Goal: Task Accomplishment & Management: Manage account settings

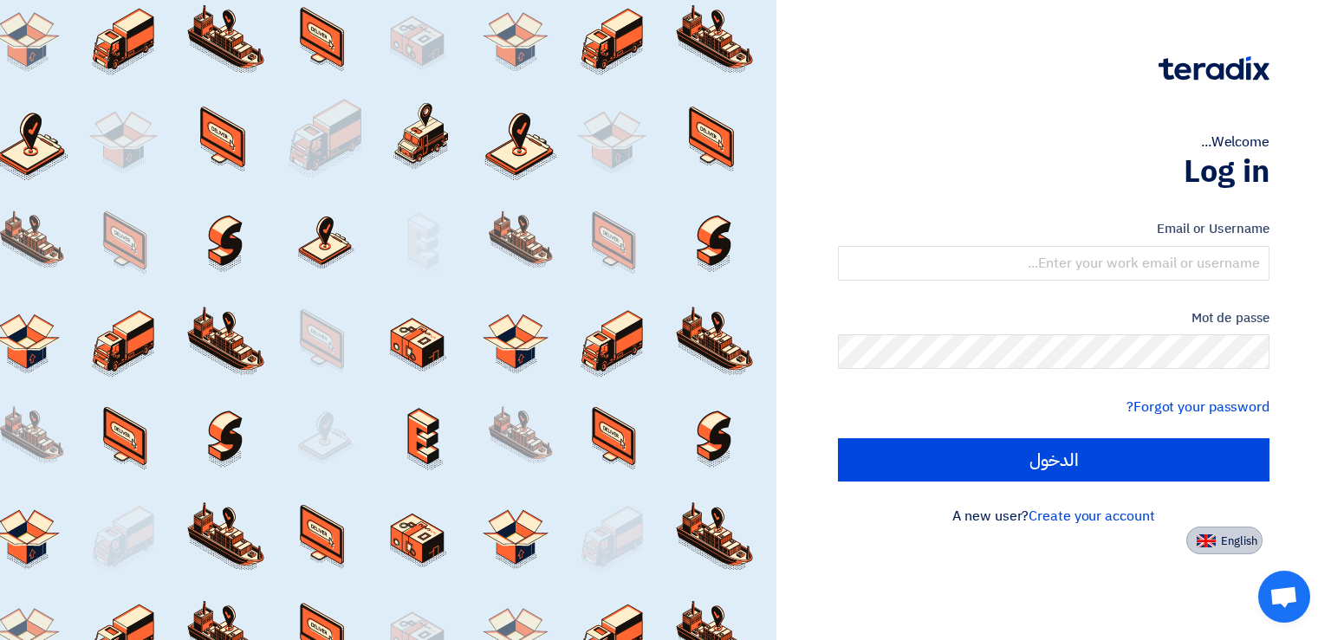
click at [1221, 546] on span "English" at bounding box center [1239, 541] width 36 height 12
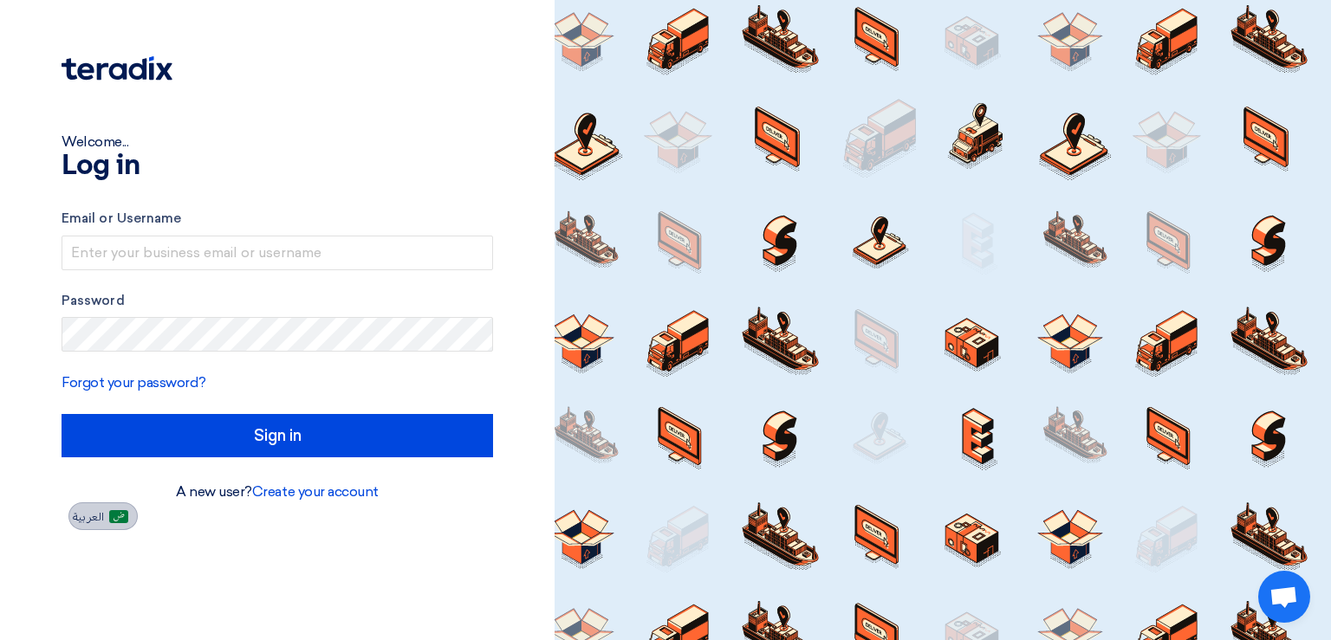
type input "Sign in"
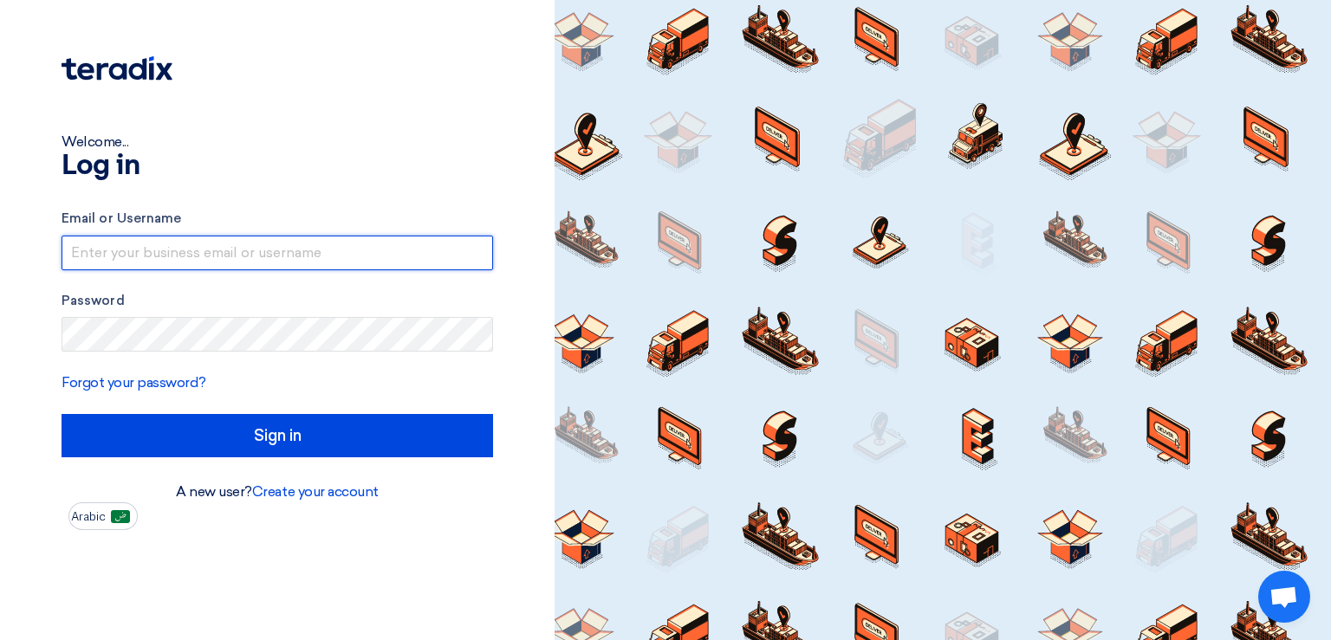
click at [225, 255] on input "text" at bounding box center [277, 253] width 431 height 35
click at [212, 247] on input "text" at bounding box center [277, 253] width 431 height 35
paste input "[PERSON_NAME][EMAIL_ADDRESS][DOMAIN_NAME]"
type input "[PERSON_NAME][EMAIL_ADDRESS][DOMAIN_NAME]"
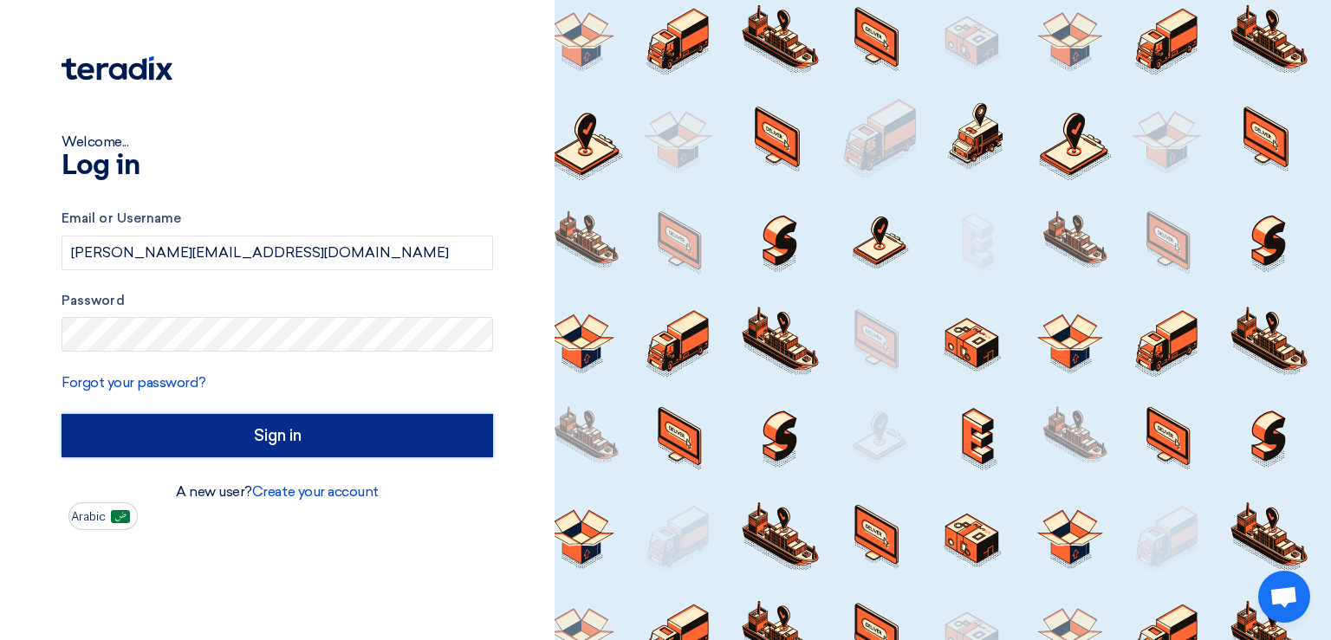
click at [328, 437] on input "Sign in" at bounding box center [277, 435] width 431 height 43
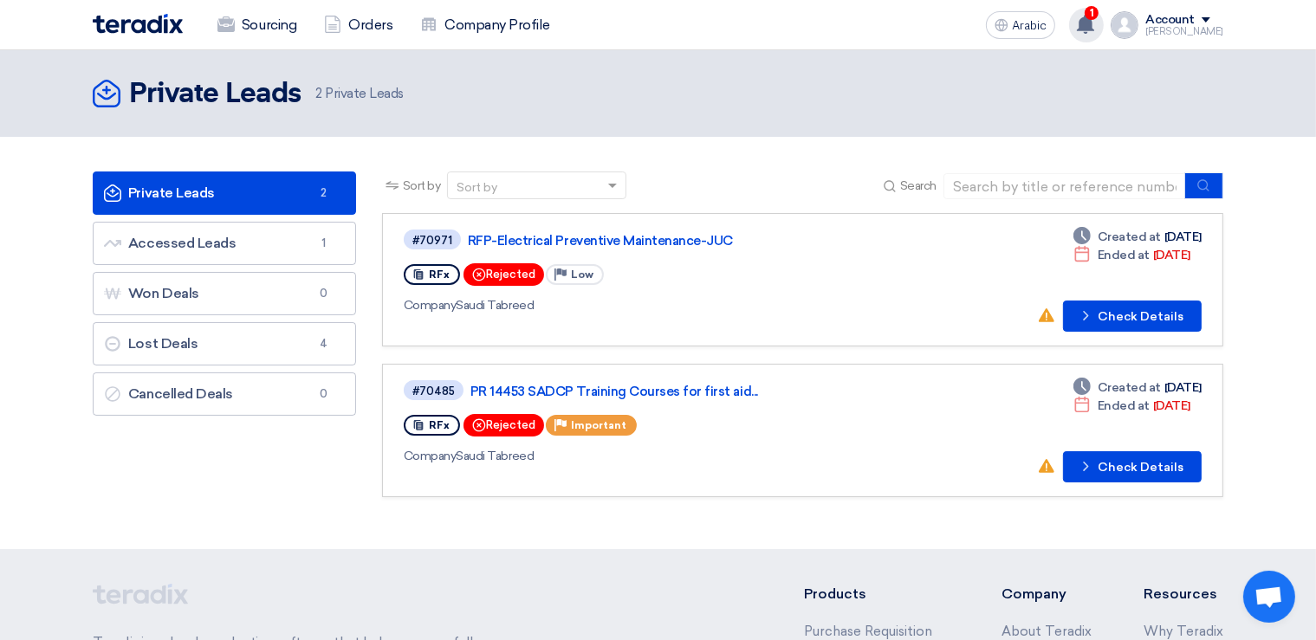
click at [1094, 28] on use at bounding box center [1085, 24] width 17 height 19
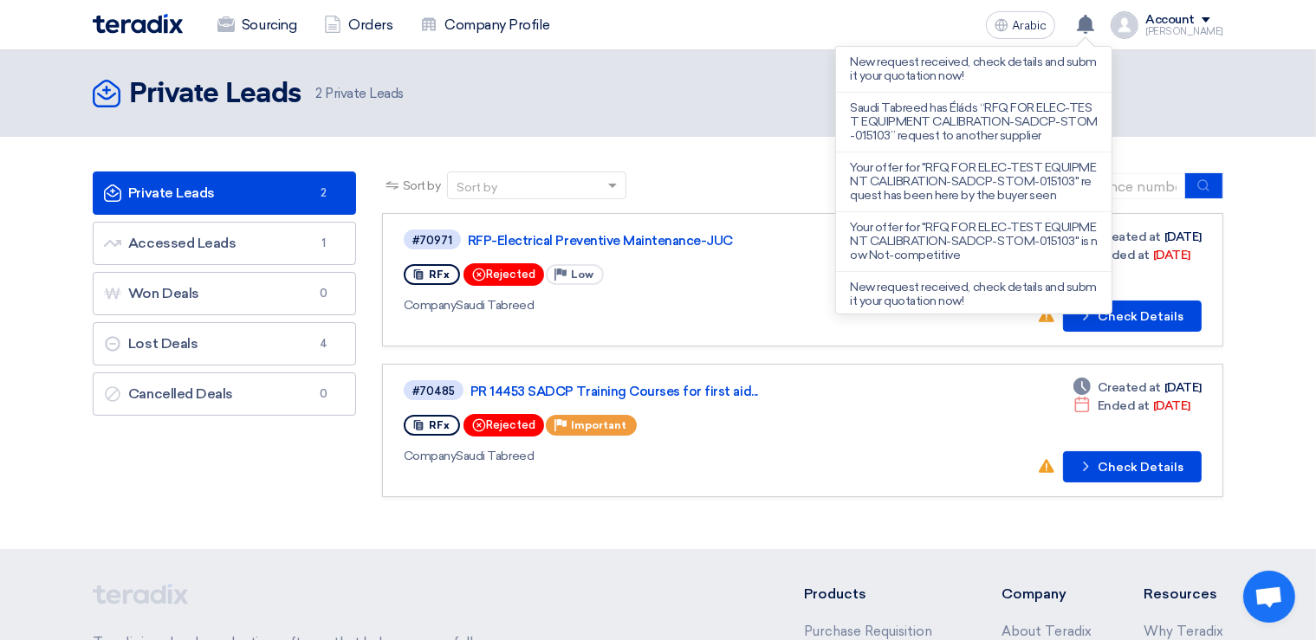
click at [706, 122] on header "Private Leads Private Leads 2 Private Leads" at bounding box center [658, 93] width 1316 height 87
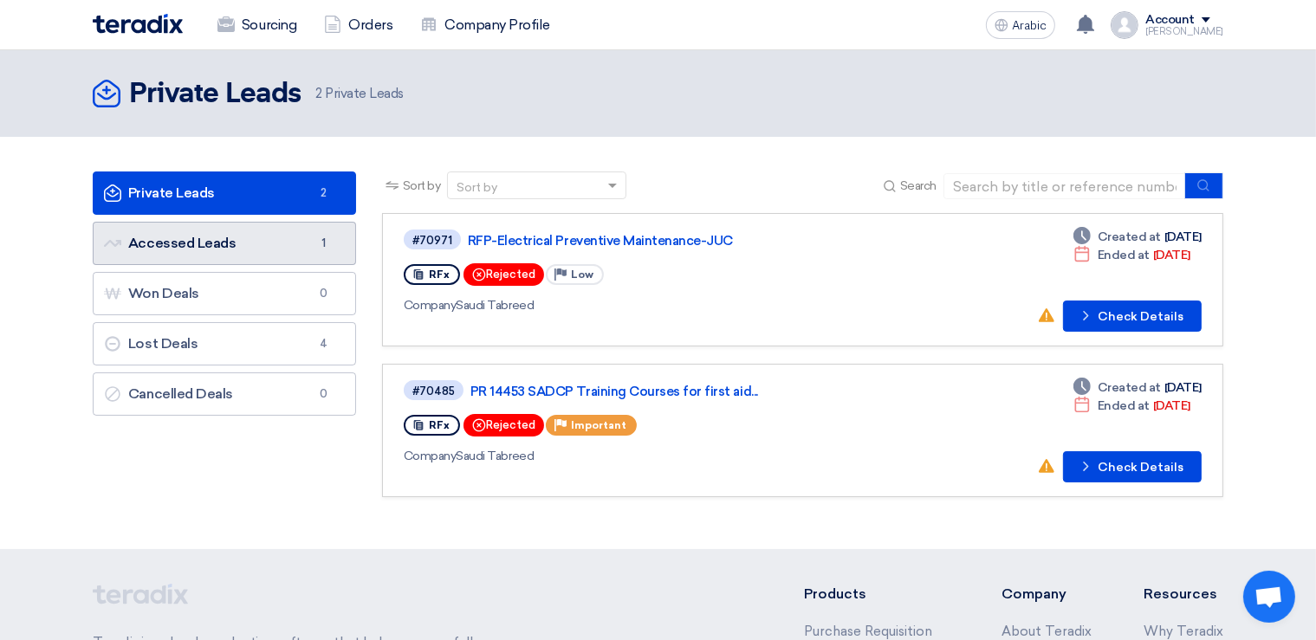
click at [189, 246] on link "Accessed Leads Accessed Leads 1" at bounding box center [224, 243] width 263 height 43
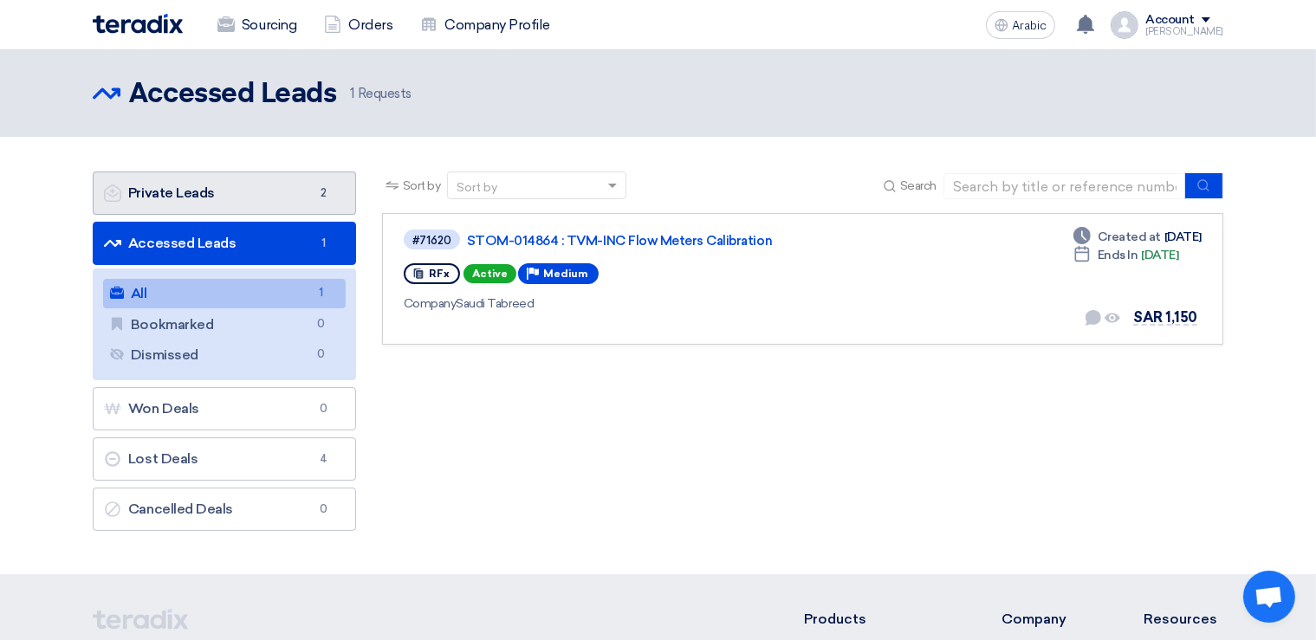
click at [256, 199] on link "Private Leads Private Leads 2" at bounding box center [224, 193] width 263 height 43
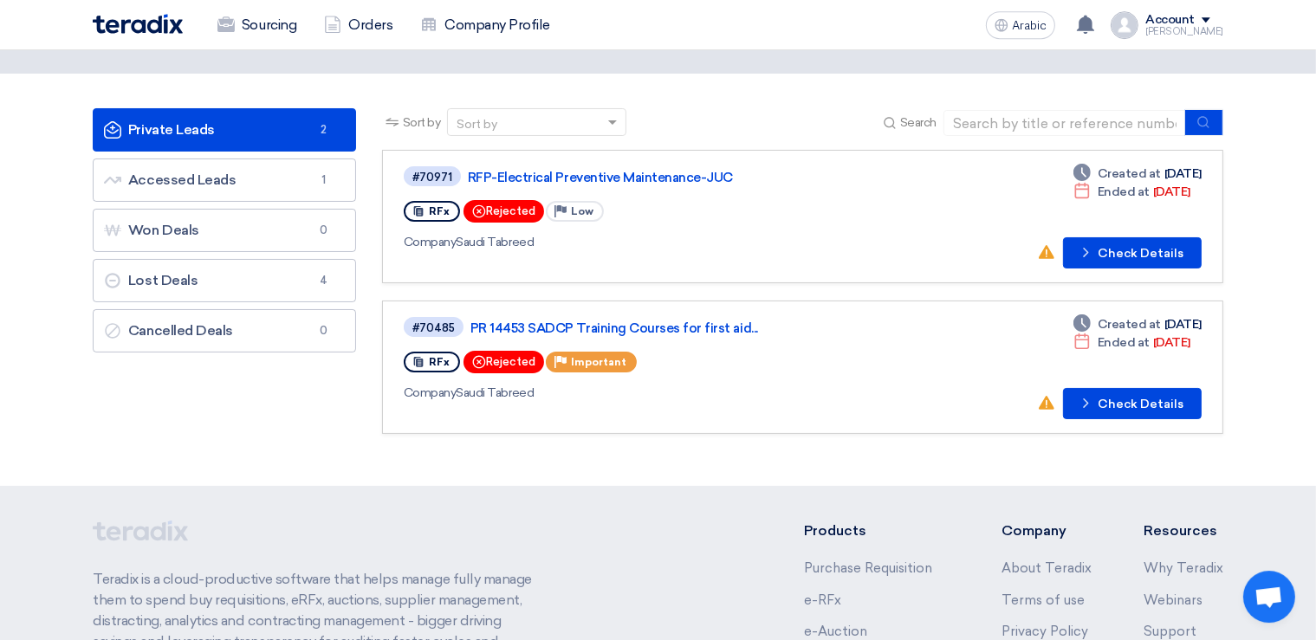
scroll to position [91, 0]
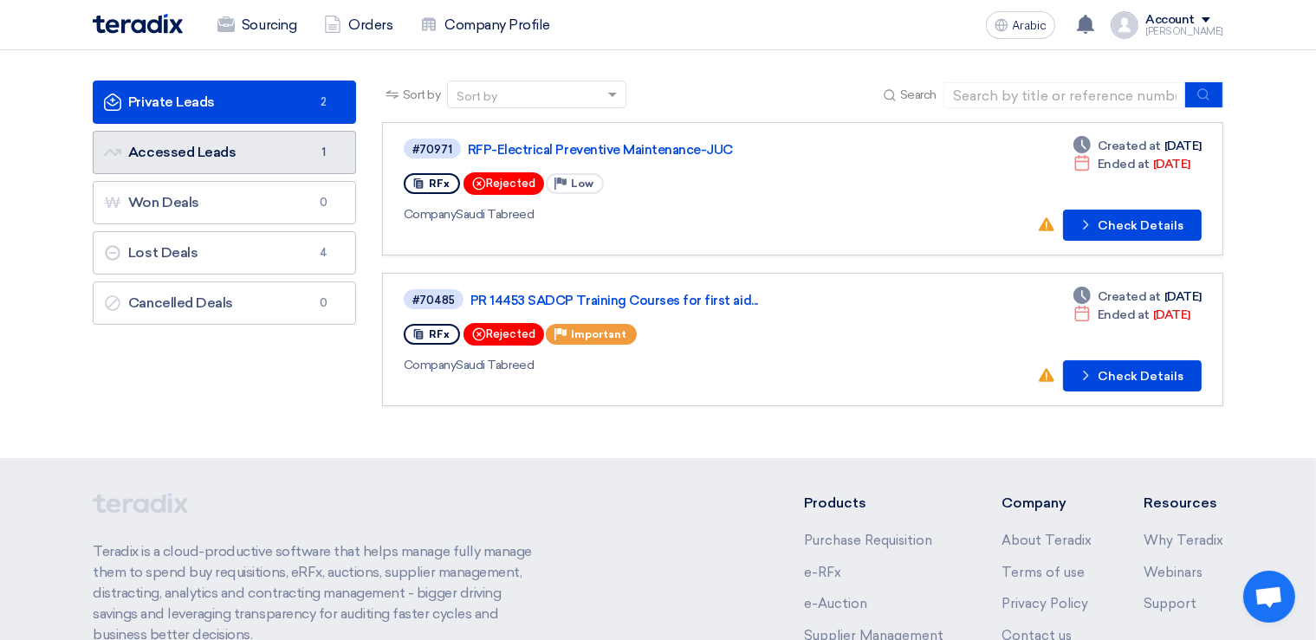
click at [201, 160] on link "Accessed Leads Accessed Leads 1" at bounding box center [224, 152] width 263 height 43
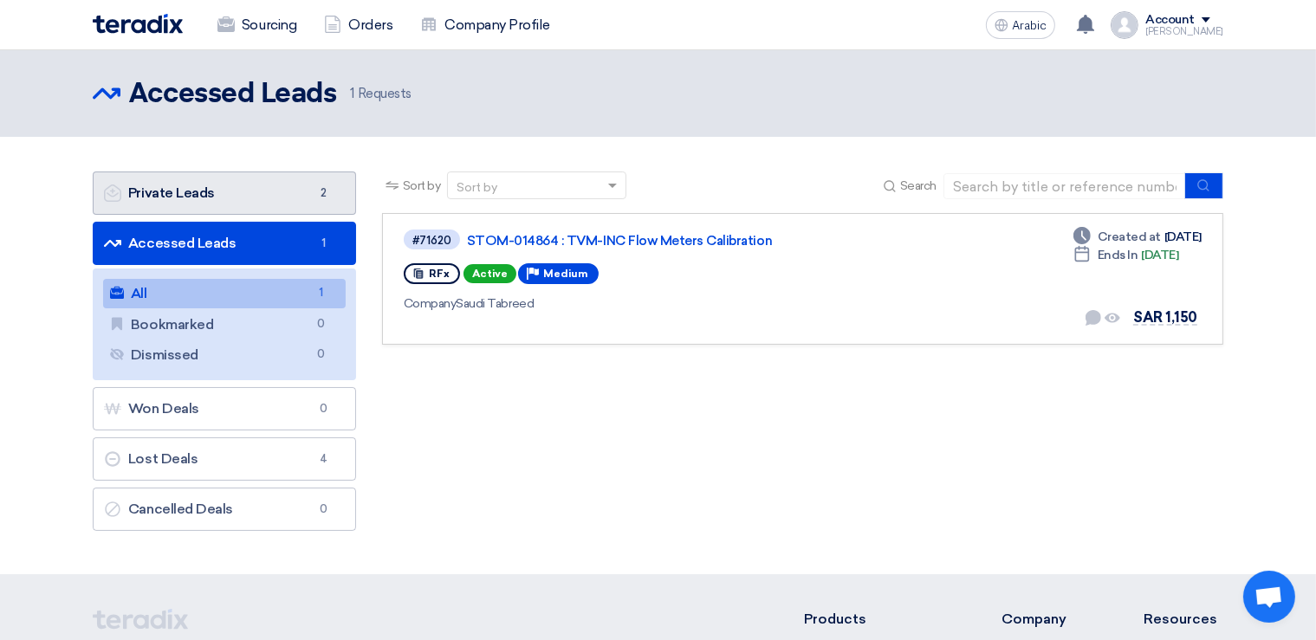
click at [249, 193] on link "Private Leads Private Leads 2" at bounding box center [224, 193] width 263 height 43
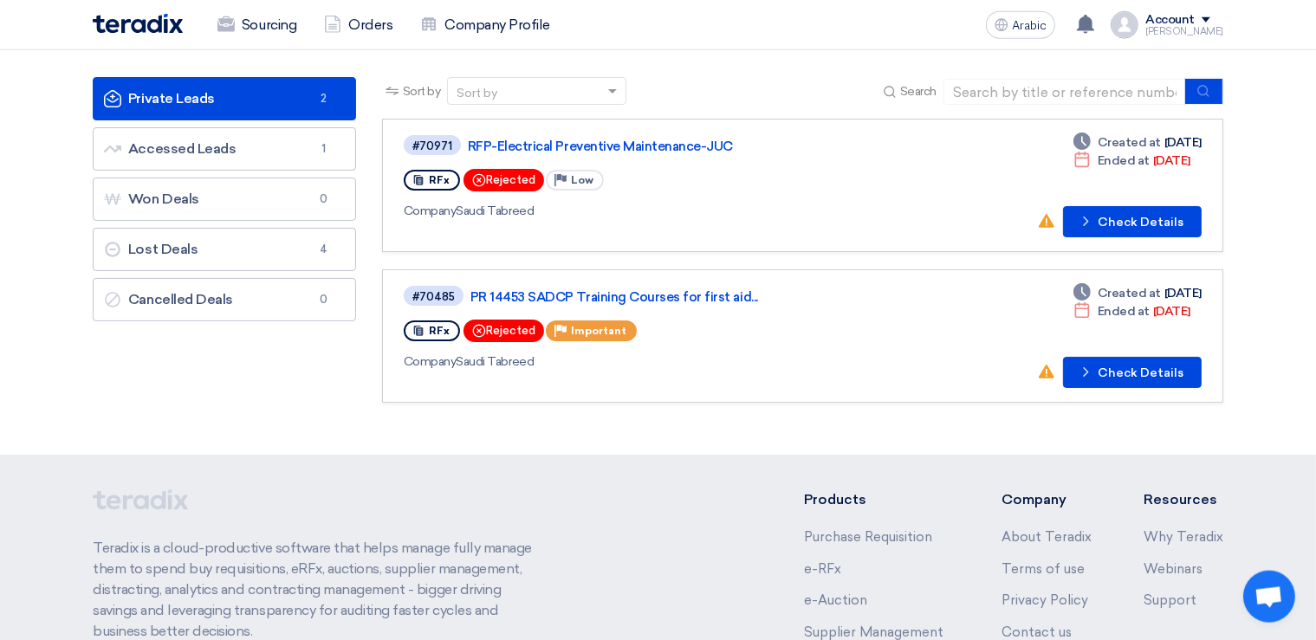
scroll to position [91, 0]
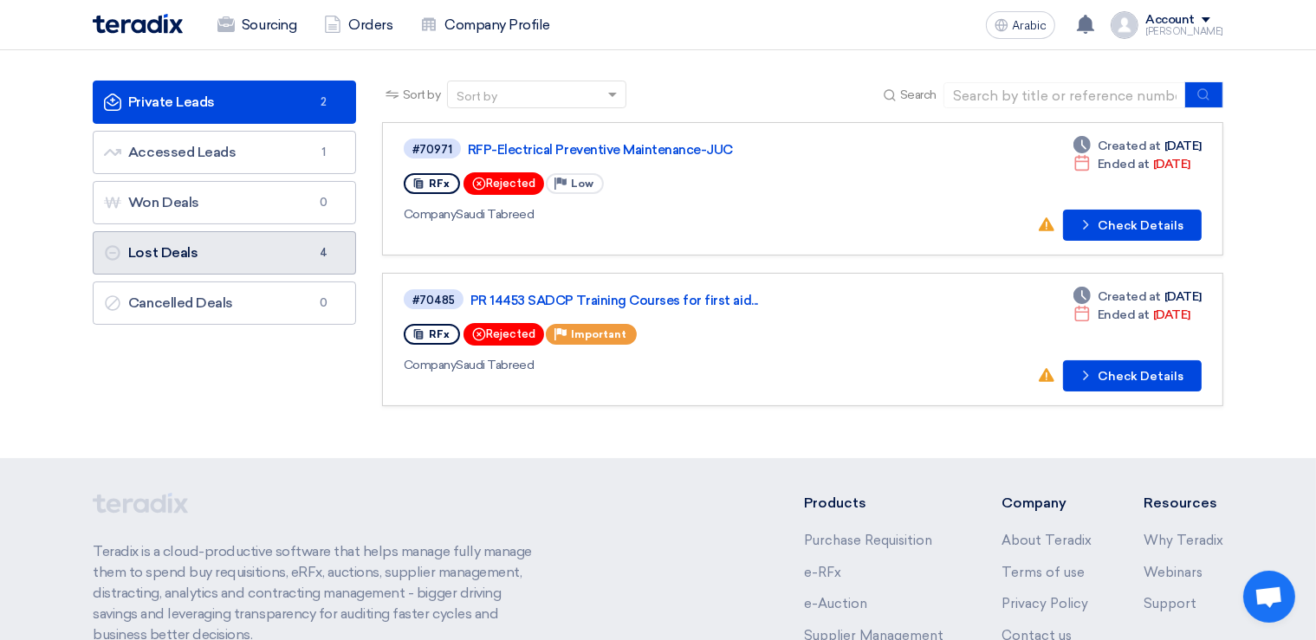
click at [207, 255] on link "Lost Deals Lost Deals 4" at bounding box center [224, 252] width 263 height 43
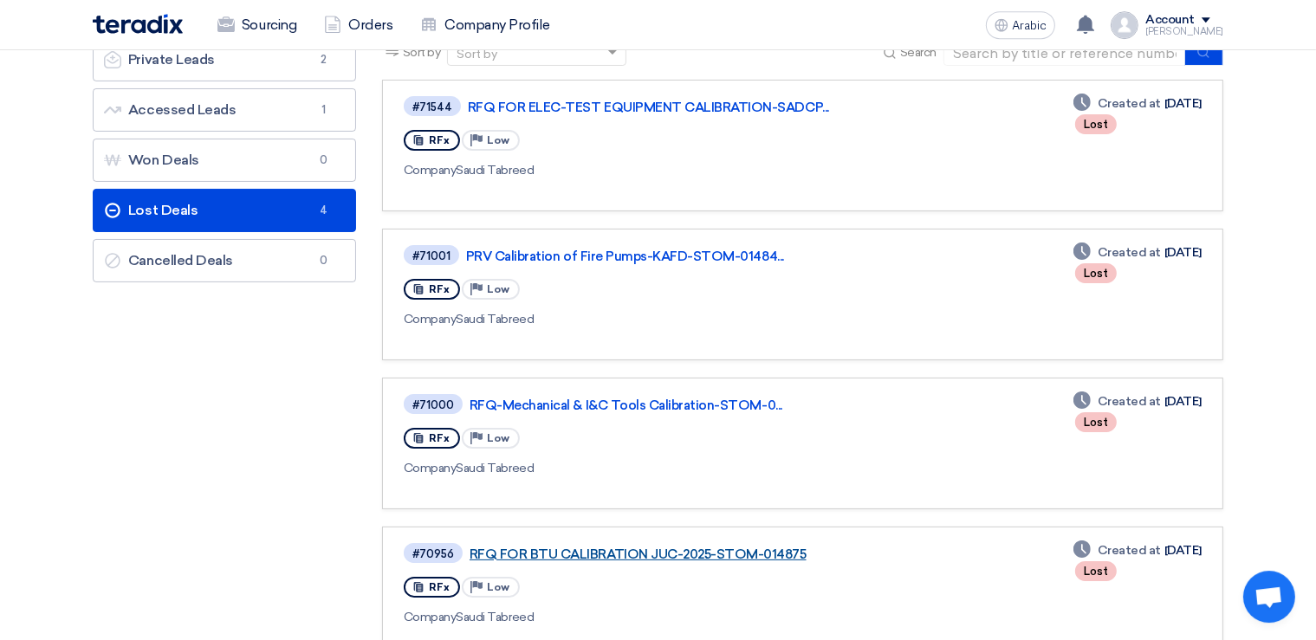
scroll to position [91, 0]
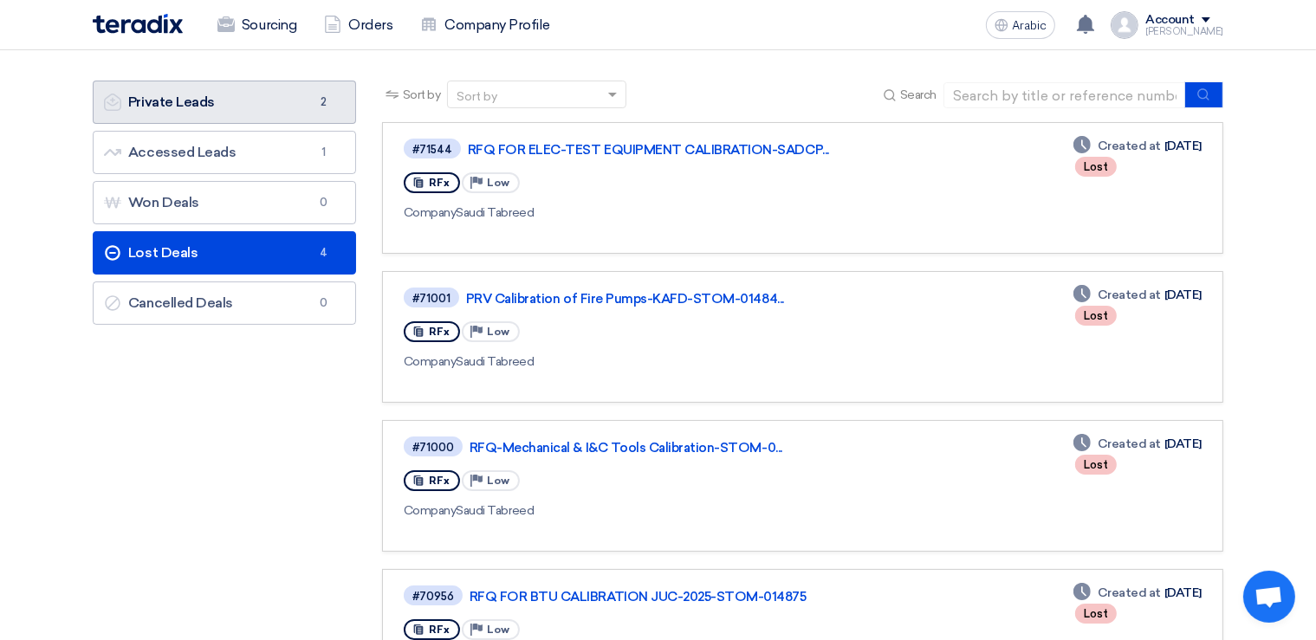
click at [237, 95] on link "Private Leads Private Leads 2" at bounding box center [224, 102] width 263 height 43
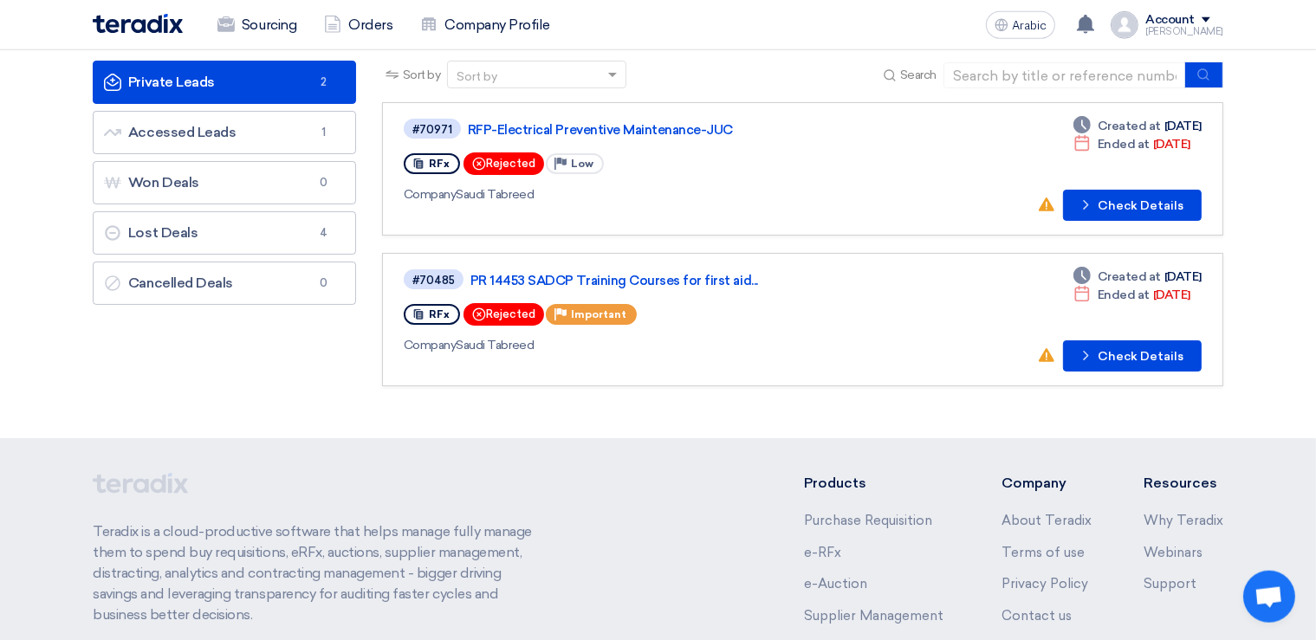
scroll to position [23, 0]
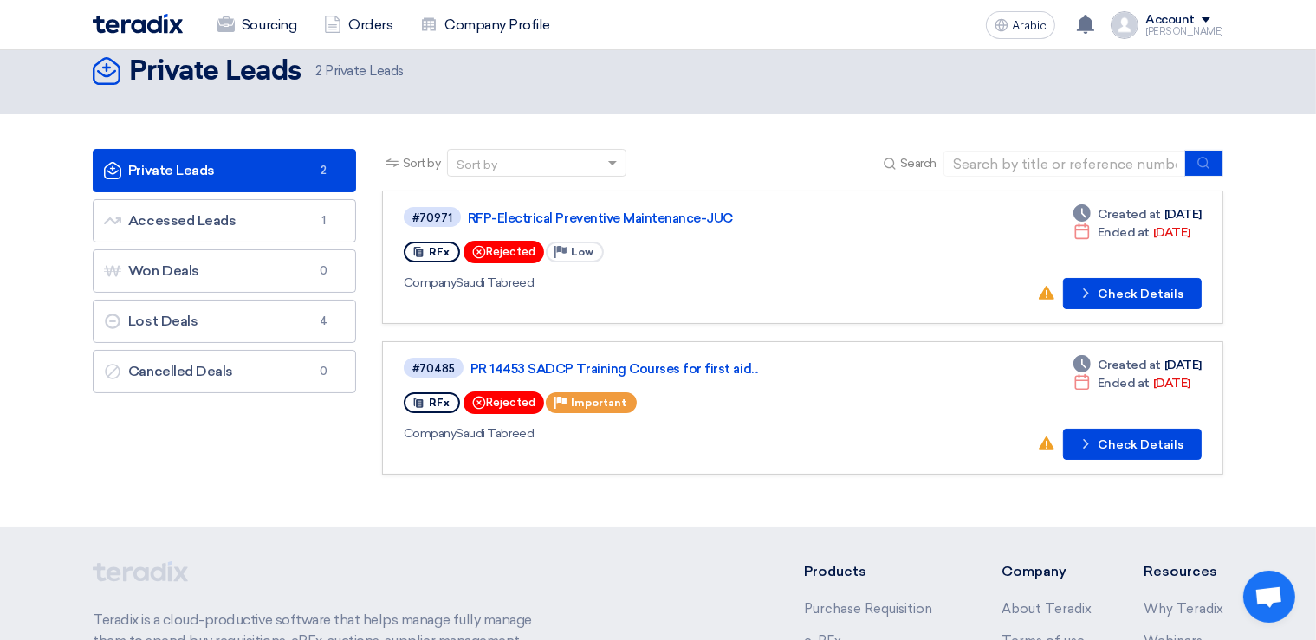
click at [1210, 20] on span at bounding box center [1206, 19] width 9 height 5
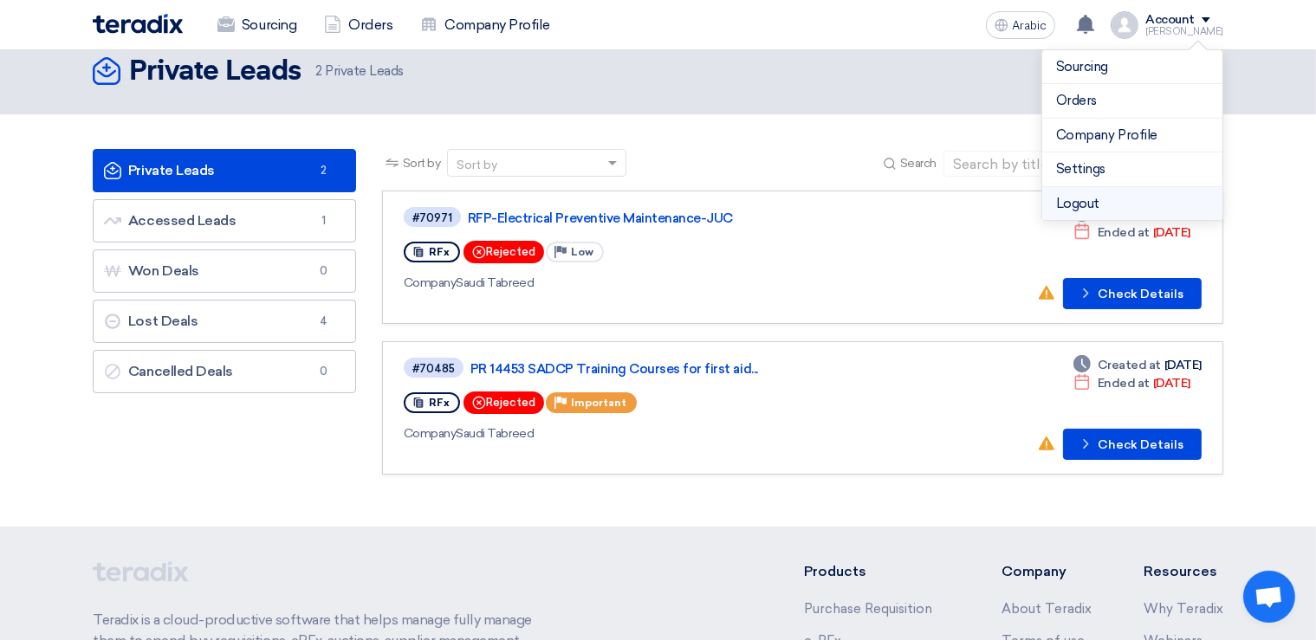
click at [1104, 204] on li "Logout" at bounding box center [1132, 204] width 180 height 34
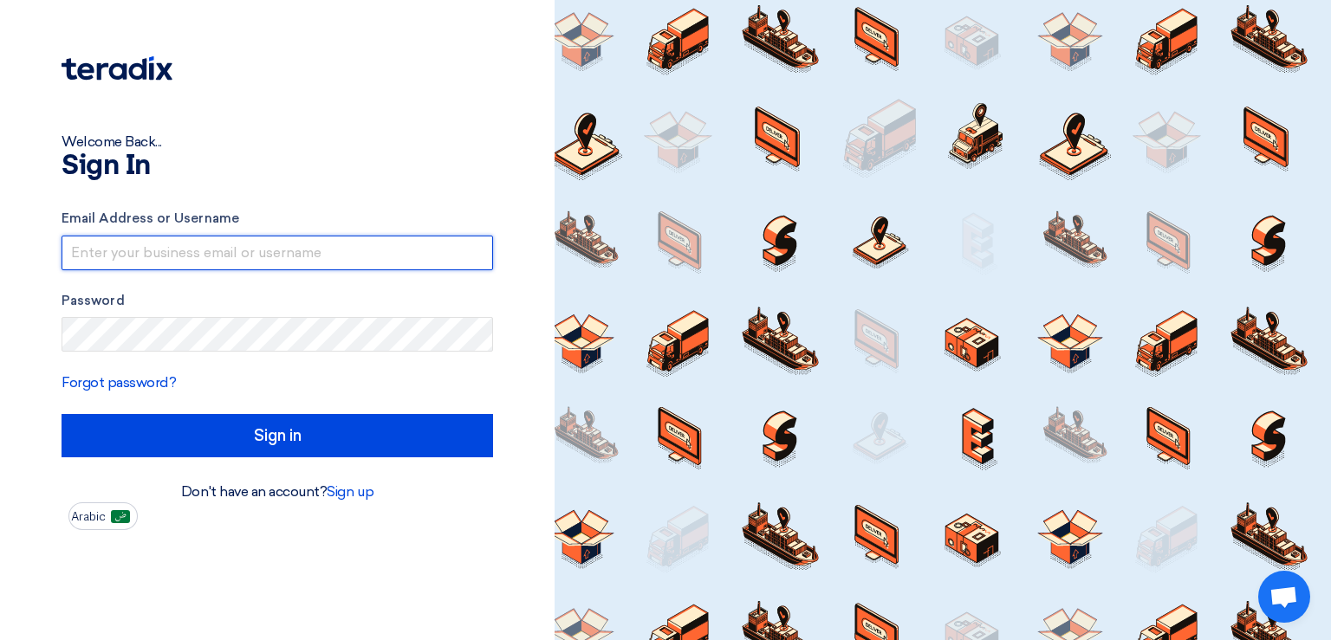
click at [238, 258] on input "text" at bounding box center [277, 253] width 431 height 35
paste input "[PERSON_NAME][EMAIL_ADDRESS][DOMAIN_NAME]"
type input "[PERSON_NAME][EMAIL_ADDRESS][DOMAIN_NAME]"
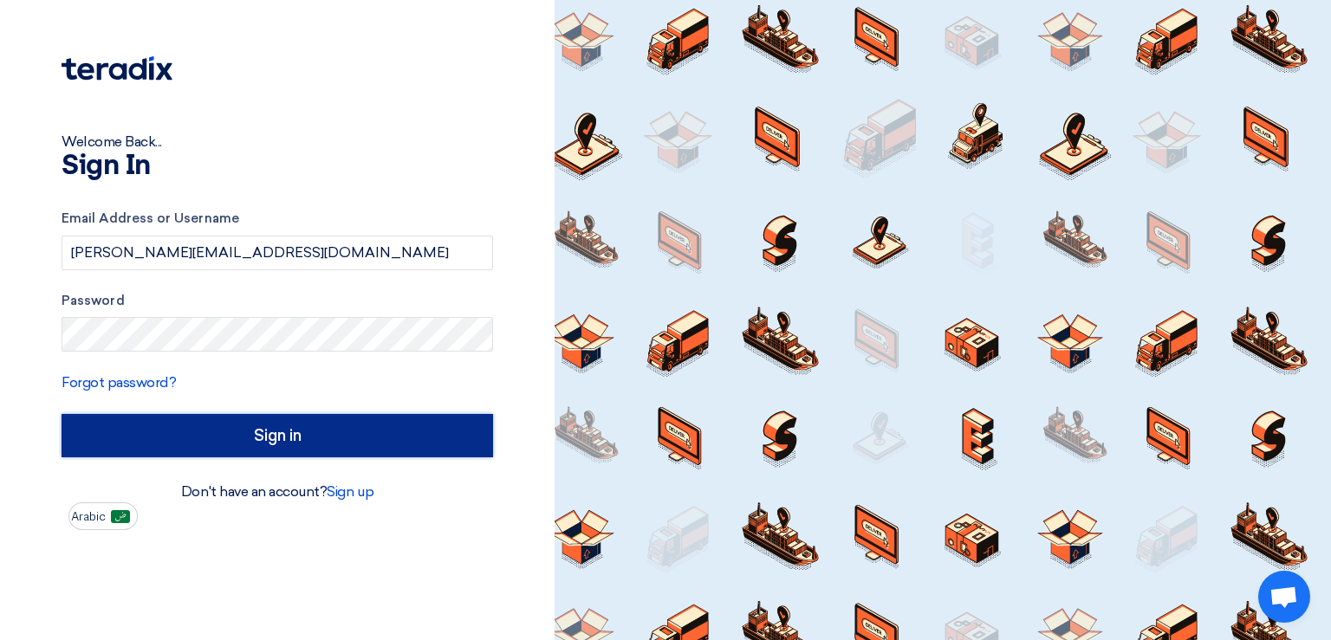
click at [383, 421] on input "Sign in" at bounding box center [277, 435] width 431 height 43
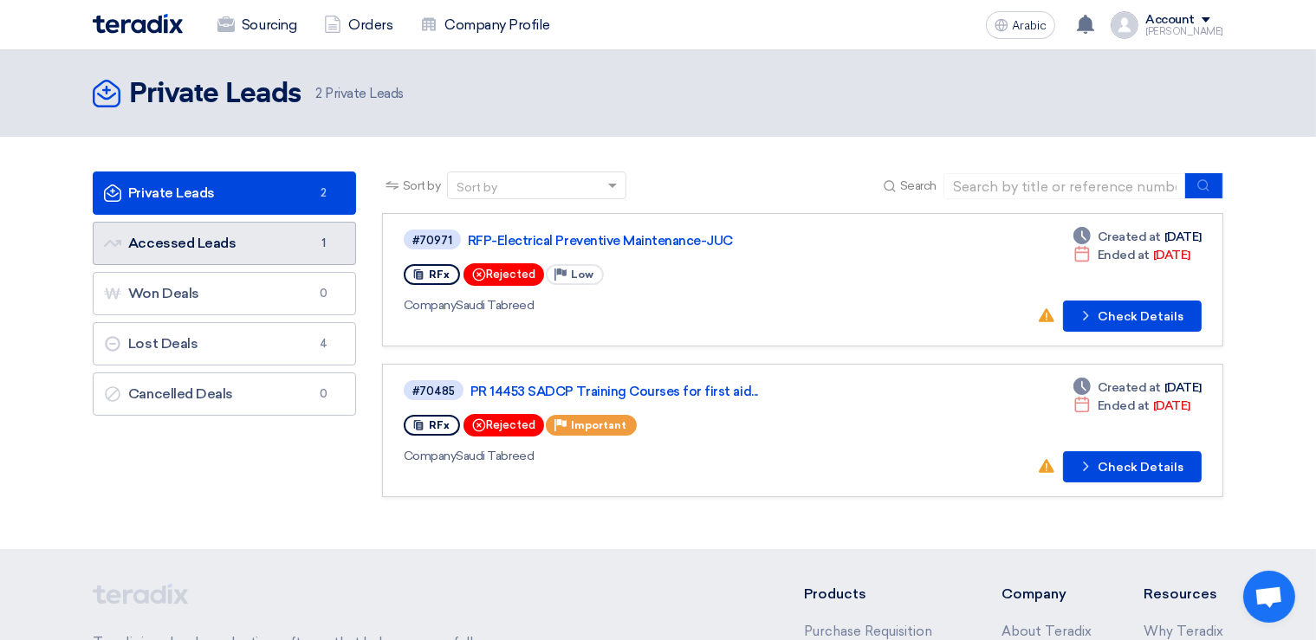
click at [192, 239] on link "Accessed Leads Accessed Leads 1" at bounding box center [224, 243] width 263 height 43
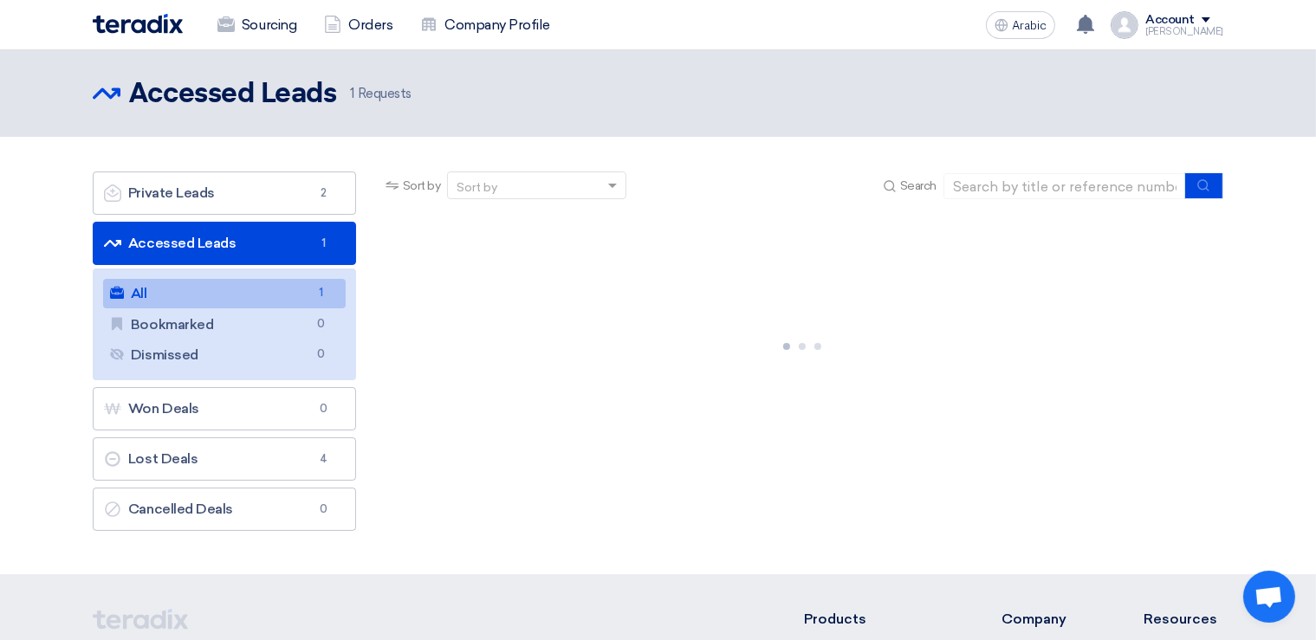
click at [216, 243] on link "Accessed Leads Accessed Leads 1" at bounding box center [224, 243] width 263 height 43
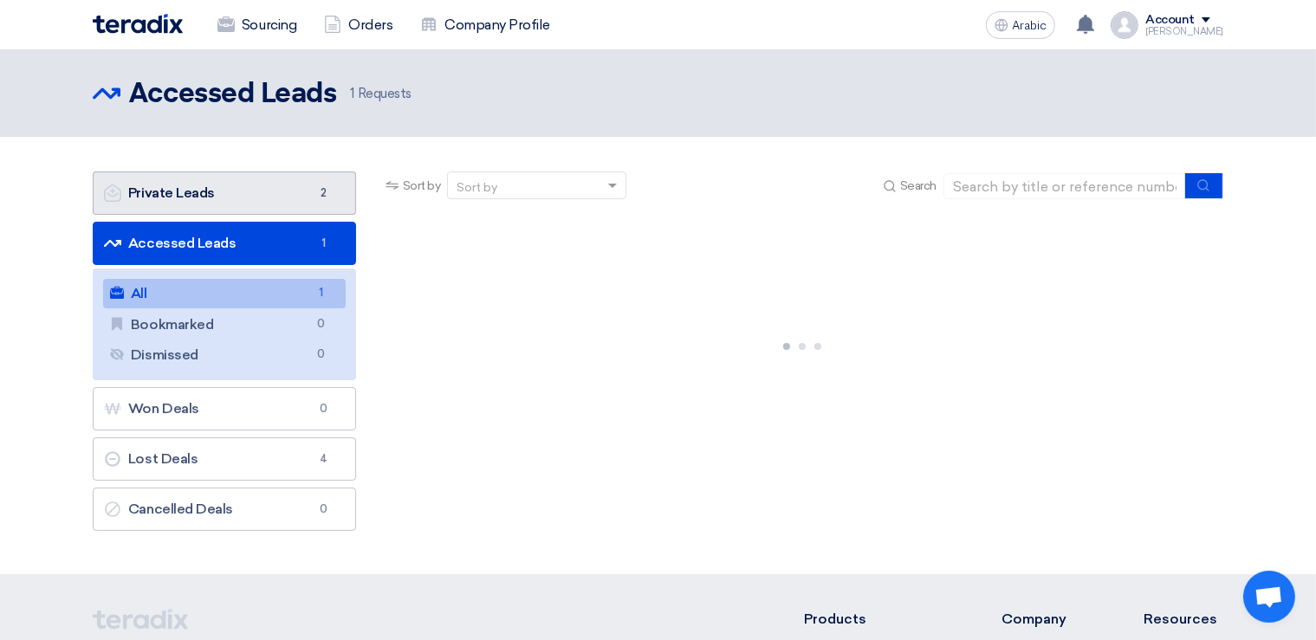
click at [224, 211] on link "Private Leads Private Leads 2" at bounding box center [224, 193] width 263 height 43
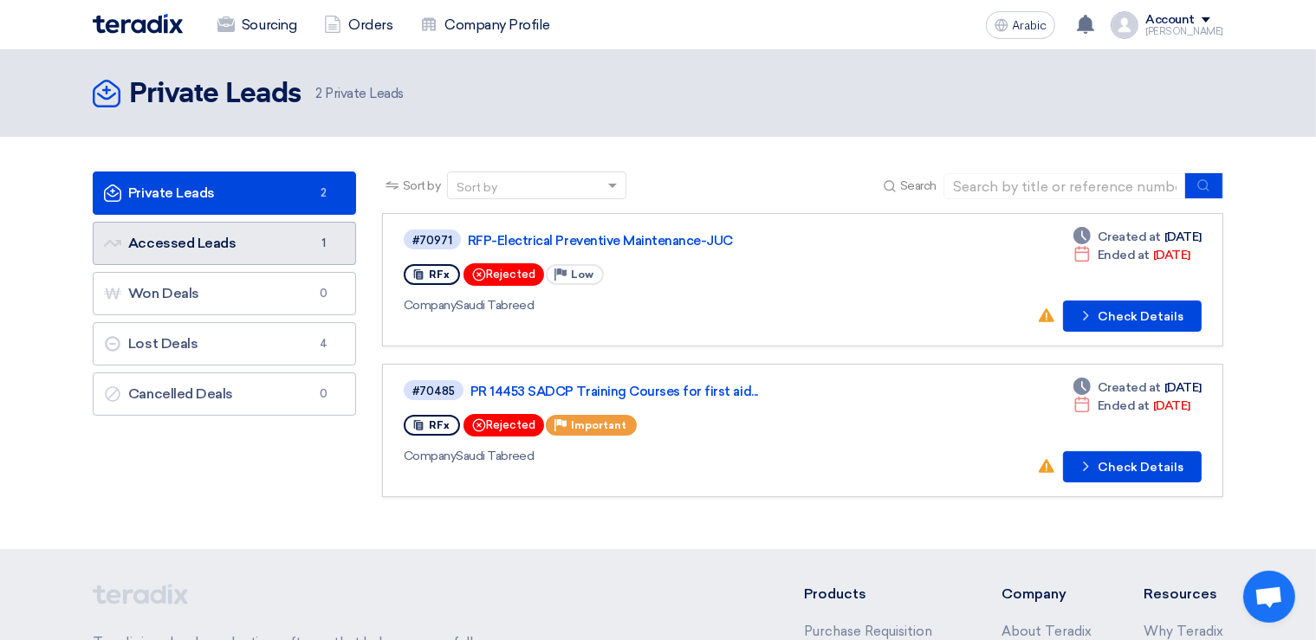
click at [210, 237] on link "Accessed Leads Accessed Leads 1" at bounding box center [224, 243] width 263 height 43
